Goal: Complete application form

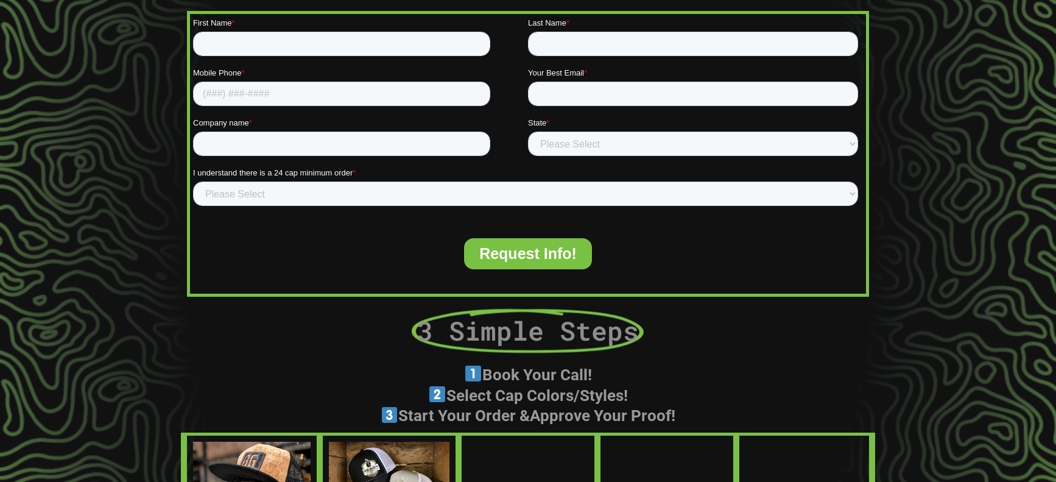
scroll to position [396, 0]
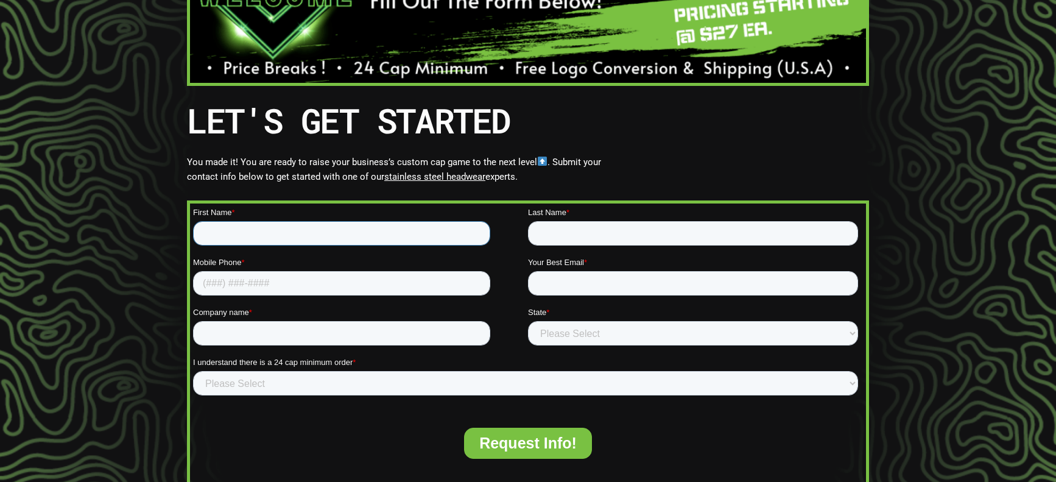
click at [318, 229] on input "First Name *" at bounding box center [341, 233] width 297 height 24
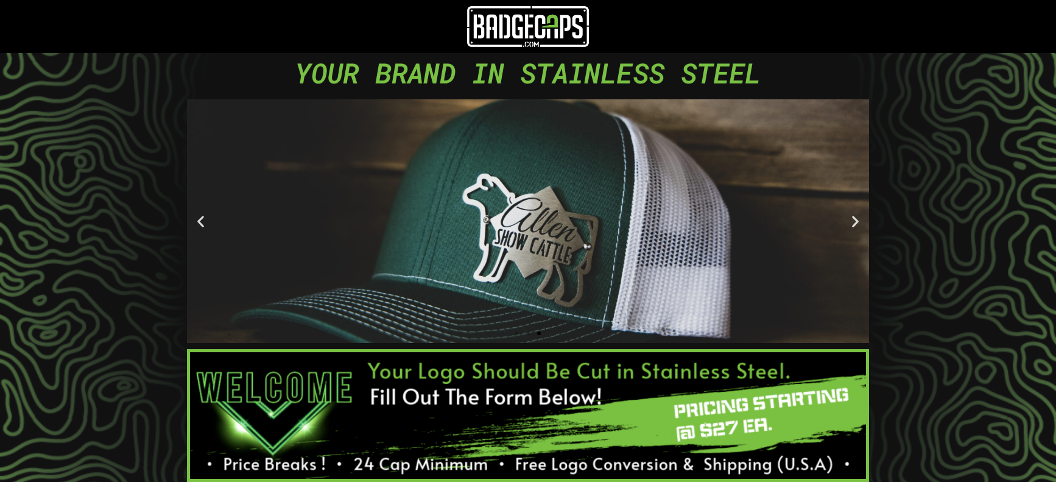
scroll to position [365, 0]
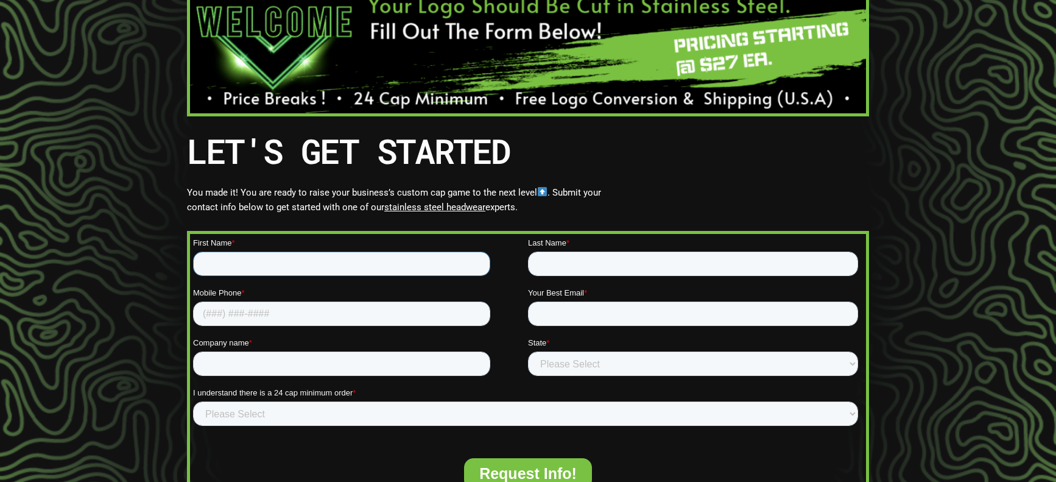
click at [462, 269] on input "First Name *" at bounding box center [341, 263] width 297 height 24
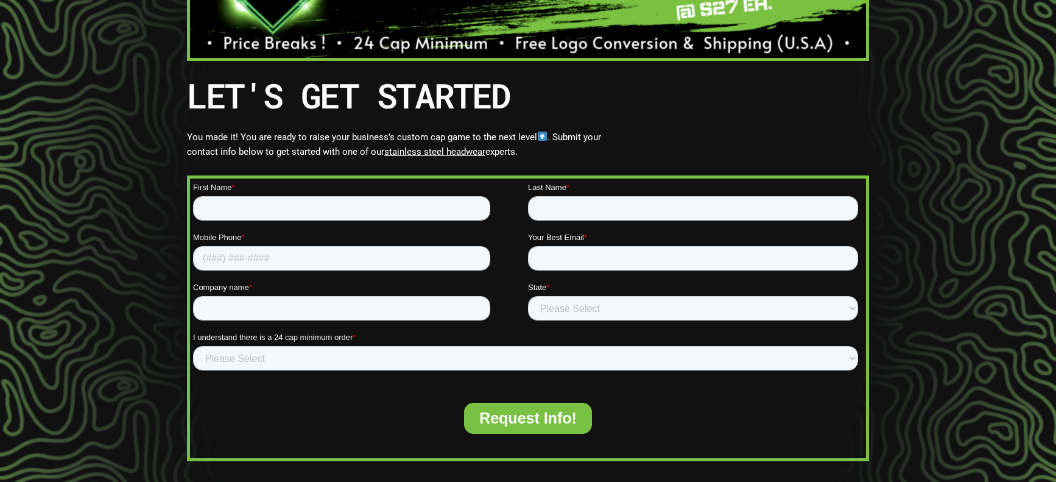
scroll to position [426, 0]
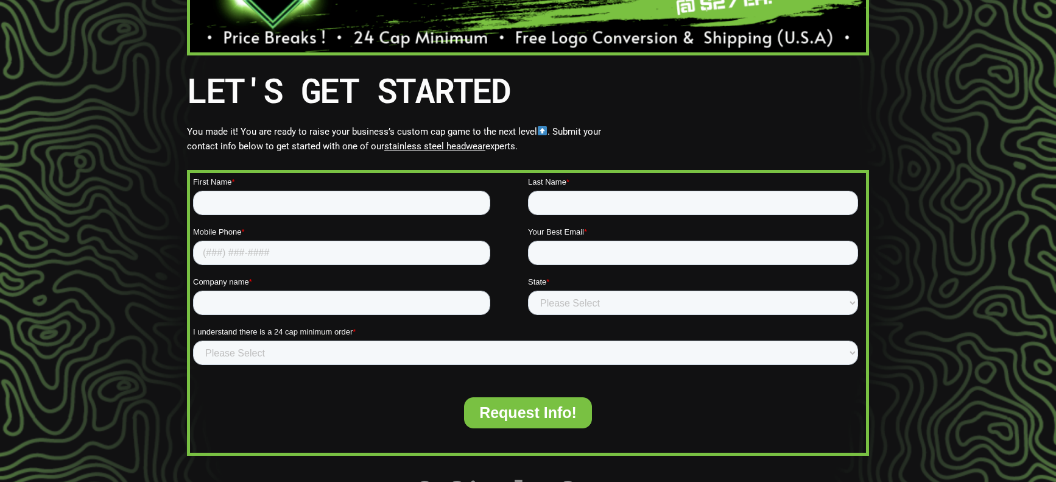
click at [388, 189] on div "First Name *" at bounding box center [360, 195] width 335 height 39
click at [382, 194] on input "First Name *" at bounding box center [341, 203] width 297 height 24
type input "Star"
type input "[PERSON_NAME]"
type input "2563069996"
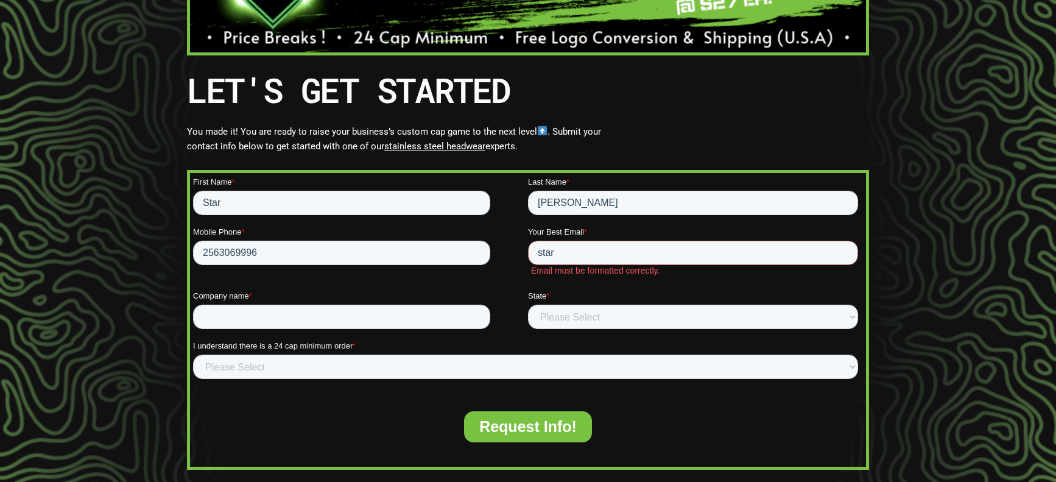
type input "[EMAIL_ADDRESS][DOMAIN_NAME]"
type input "Regalo Inc"
select select "[US_STATE]"
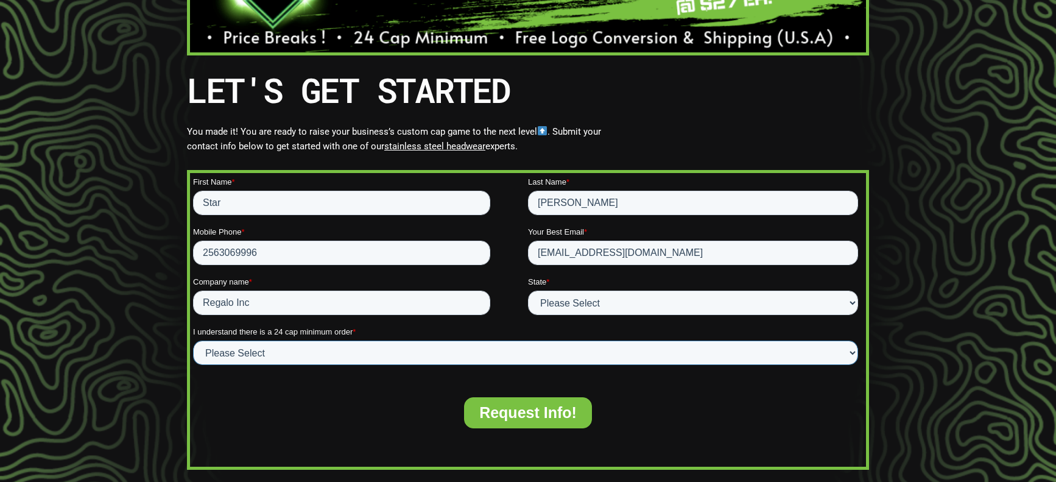
click at [312, 355] on select "Please Select Yes" at bounding box center [525, 352] width 665 height 24
select select "Yes"
click at [193, 340] on select "Please Select Yes" at bounding box center [525, 352] width 665 height 24
click at [512, 418] on input "Request Info!" at bounding box center [528, 412] width 128 height 31
click at [552, 412] on input "Request Info!" at bounding box center [528, 412] width 128 height 31
